Goal: Task Accomplishment & Management: Use online tool/utility

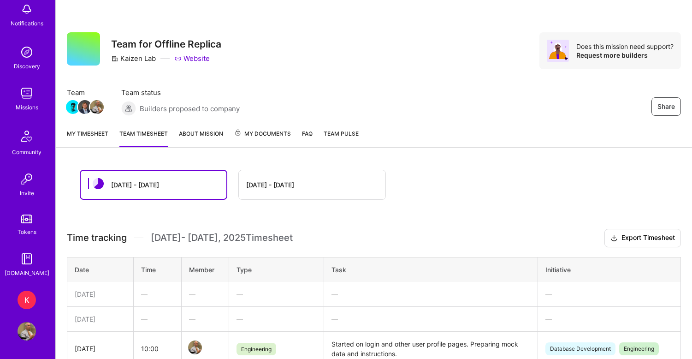
scroll to position [54, 0]
click at [30, 336] on img at bounding box center [27, 331] width 18 height 18
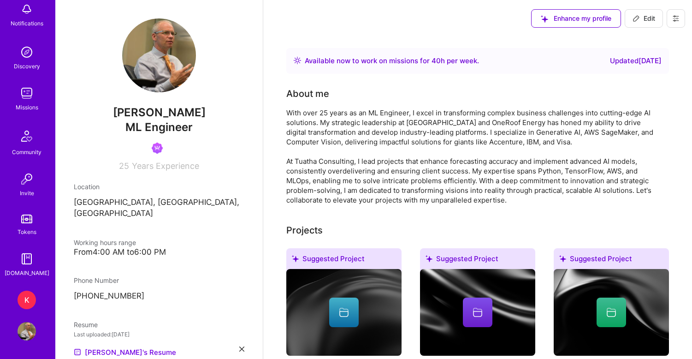
scroll to position [54, 0]
click at [26, 332] on img at bounding box center [27, 331] width 18 height 18
click at [681, 18] on button at bounding box center [676, 18] width 18 height 18
click at [643, 88] on button "Log Out" at bounding box center [650, 87] width 69 height 24
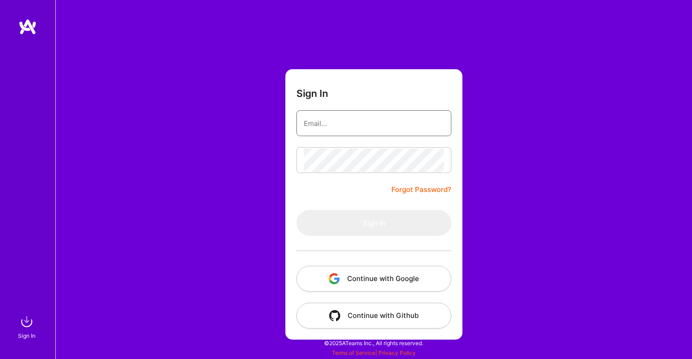
type input "[PERSON_NAME][EMAIL_ADDRESS][DOMAIN_NAME]"
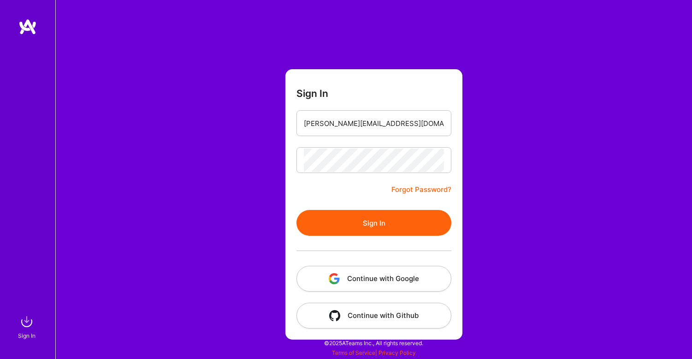
click at [374, 223] on button "Sign In" at bounding box center [374, 223] width 155 height 26
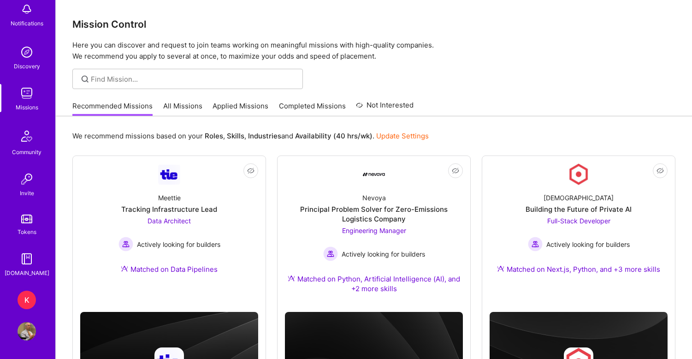
scroll to position [54, 0]
click at [25, 302] on div "K" at bounding box center [27, 300] width 18 height 18
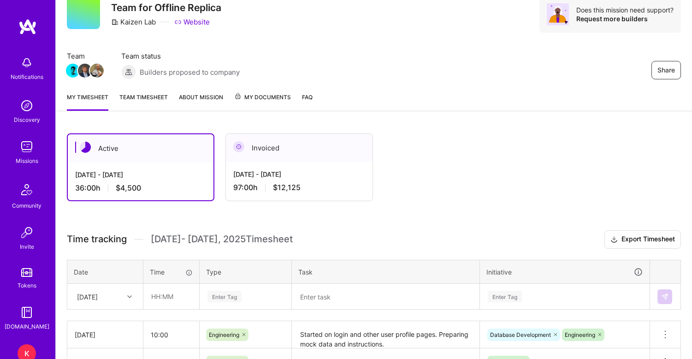
scroll to position [35, 0]
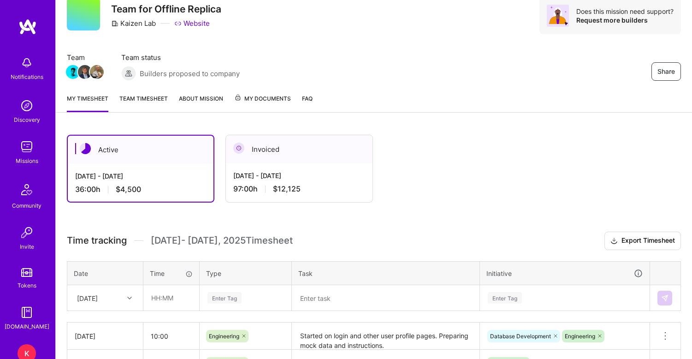
click at [154, 98] on link "Team timesheet" at bounding box center [143, 103] width 48 height 18
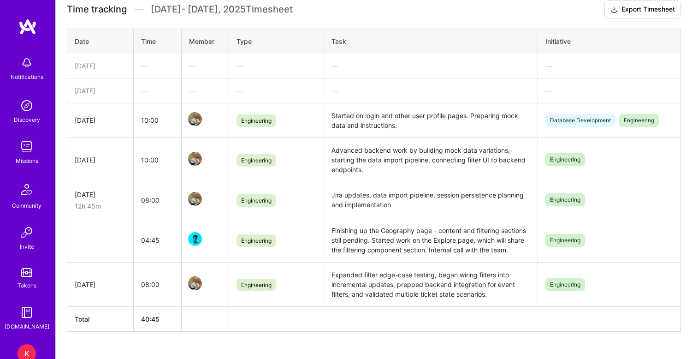
scroll to position [238, 0]
